Goal: Information Seeking & Learning: Learn about a topic

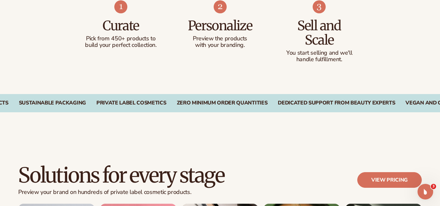
scroll to position [2476, 0]
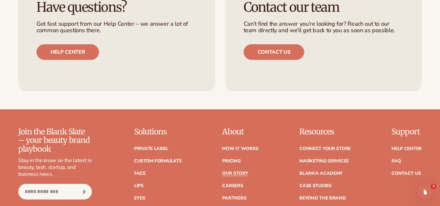
click at [232, 171] on link "Our Story" at bounding box center [235, 173] width 26 height 5
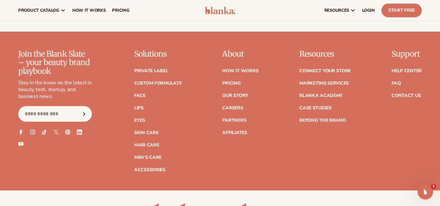
scroll to position [2554, 0]
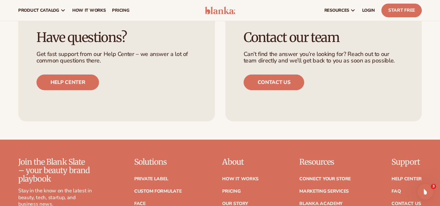
scroll to position [1570, 0]
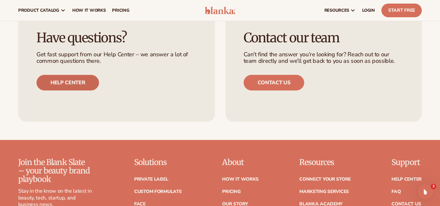
click at [71, 91] on link "Help center" at bounding box center [67, 83] width 63 height 16
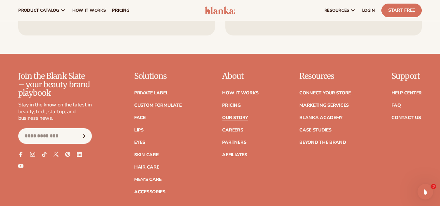
scroll to position [1655, 0]
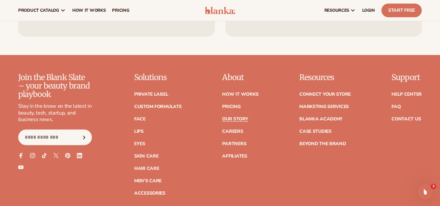
click at [242, 129] on ul "How It Works Pricing Our Story Careers Partners Affiliates" at bounding box center [240, 122] width 36 height 73
click at [236, 121] on link "Our Story" at bounding box center [235, 119] width 26 height 5
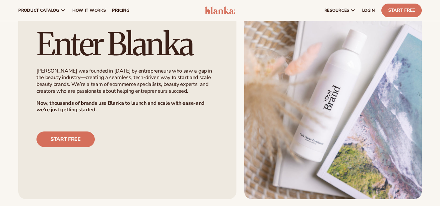
scroll to position [410, 0]
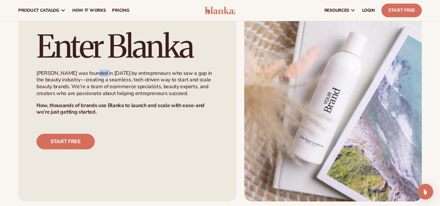
drag, startPoint x: 101, startPoint y: 71, endPoint x: 89, endPoint y: 70, distance: 11.4
click at [89, 70] on p "Blanka was founded in 2021 by entrepreneurs who saw a gap in the beauty industr…" at bounding box center [127, 83] width 182 height 27
copy p "2021"
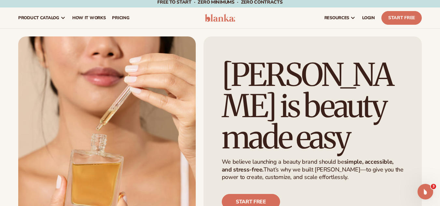
scroll to position [0, 0]
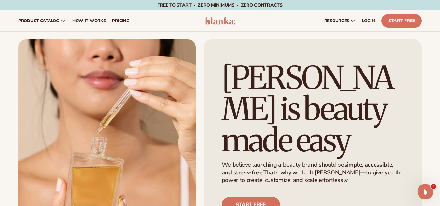
click at [211, 6] on span "Free to start · ZERO minimums · ZERO contracts ·" at bounding box center [219, 5] width 125 height 6
